Goal: Navigation & Orientation: Find specific page/section

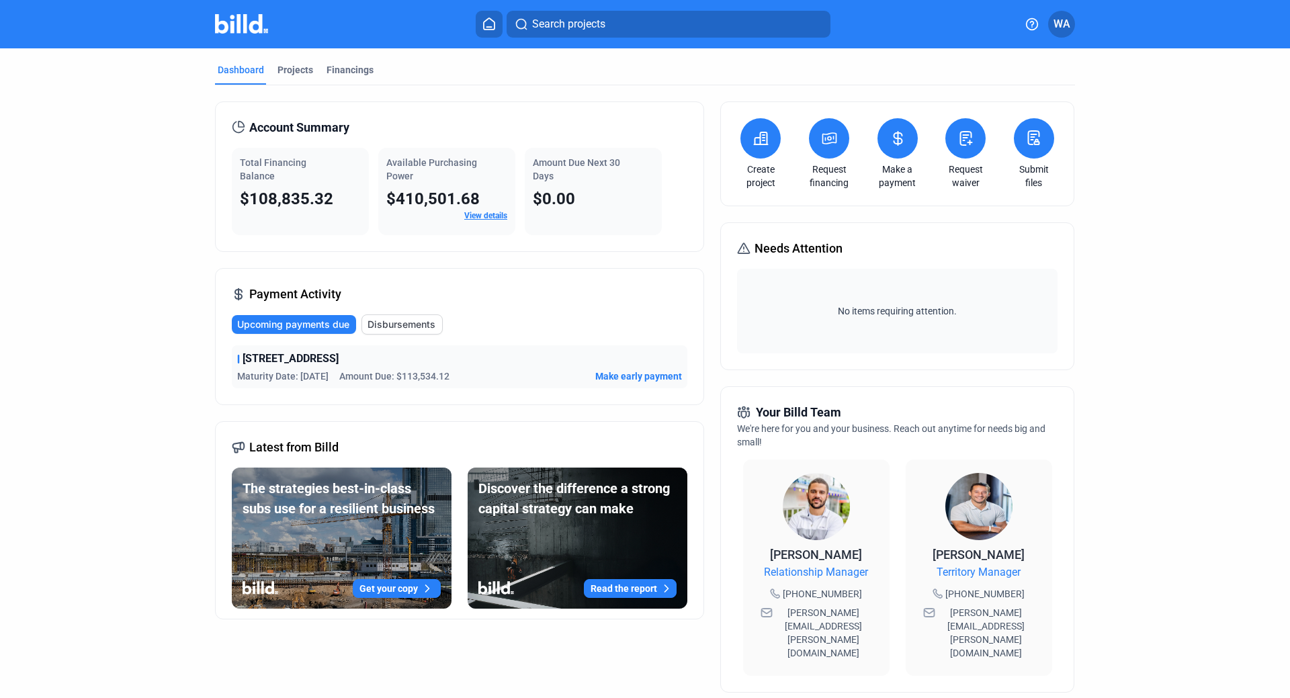
click at [1144, 166] on dashboard "Dashboard Projects Financings Account Summary Total Financing Balance $108,835.…" at bounding box center [645, 512] width 1161 height 929
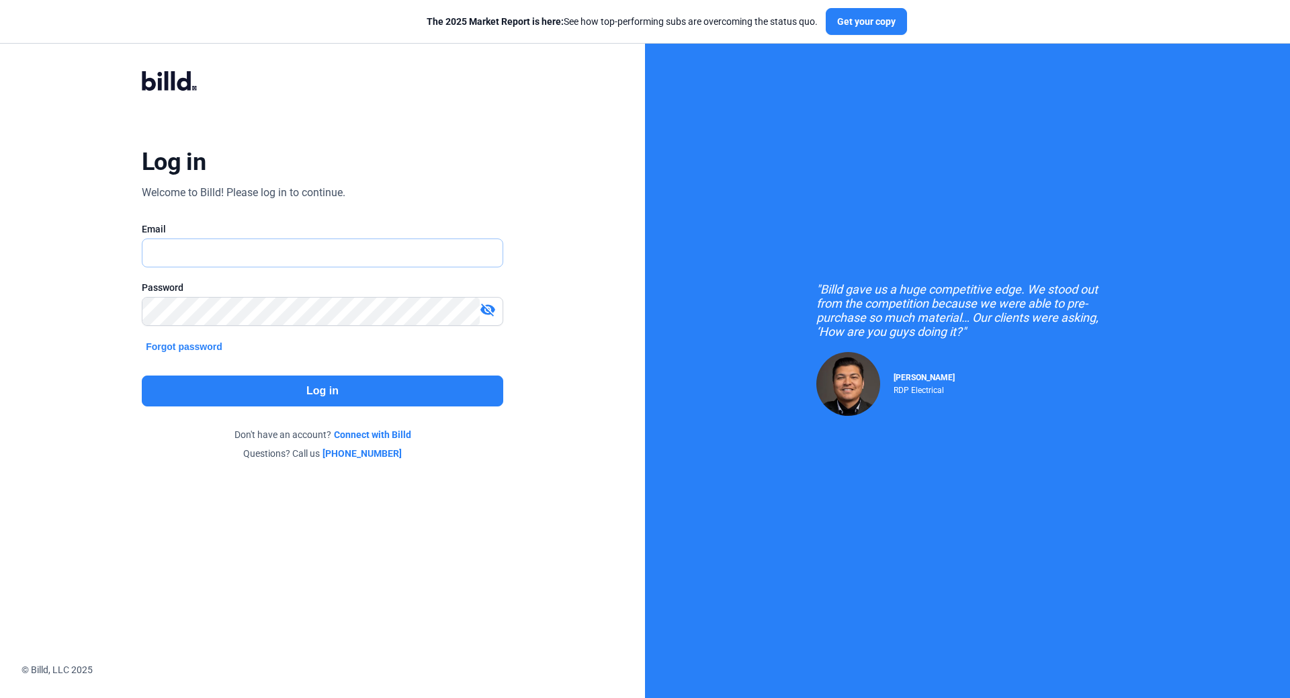
type input "[EMAIL_ADDRESS][DOMAIN_NAME]"
click at [319, 400] on button "Log in" at bounding box center [323, 391] width 362 height 31
